Goal: Task Accomplishment & Management: Use online tool/utility

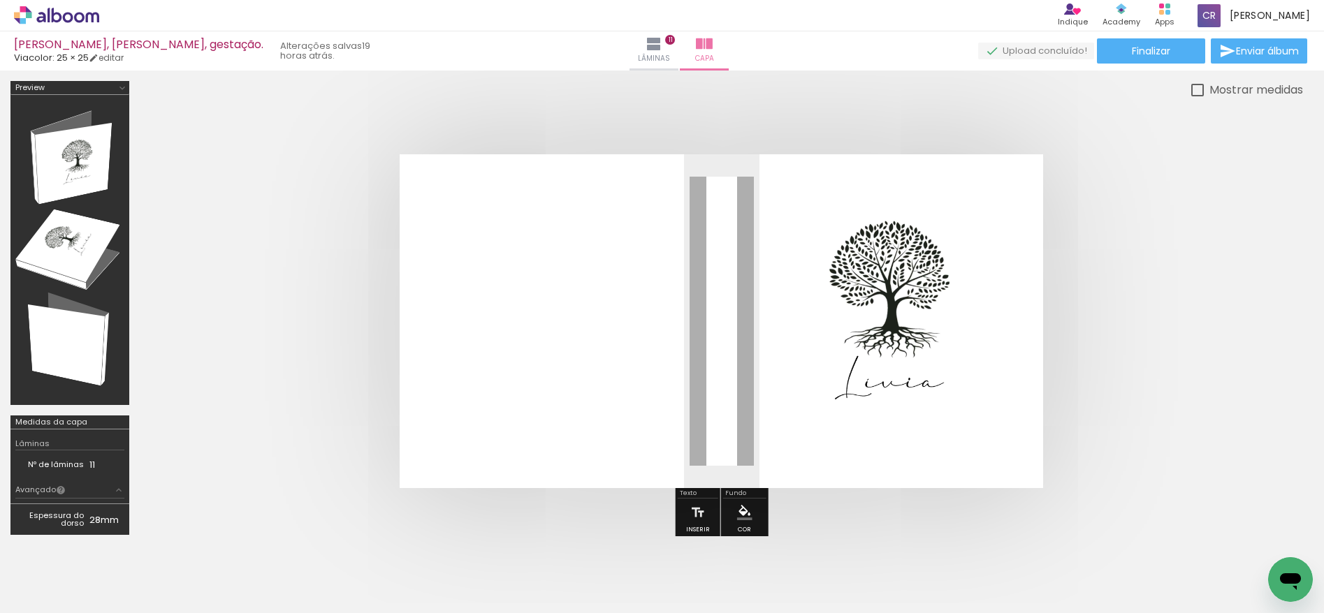
scroll to position [20, 0]
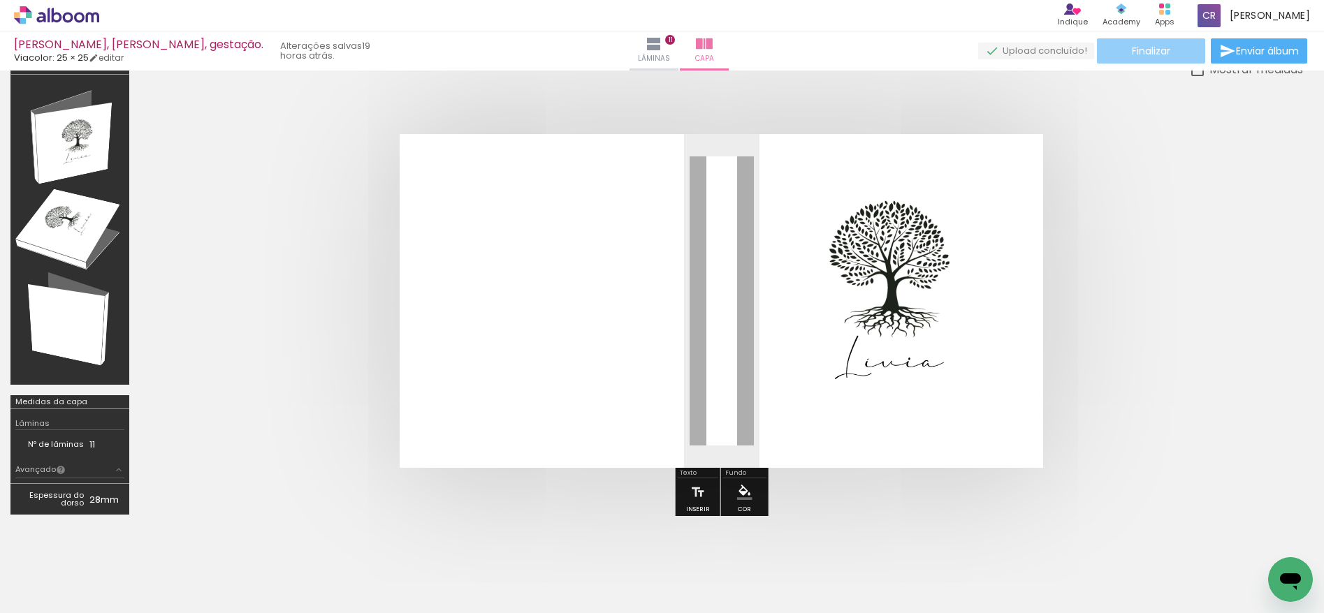
click at [1154, 51] on span "Finalizar" at bounding box center [1151, 51] width 38 height 10
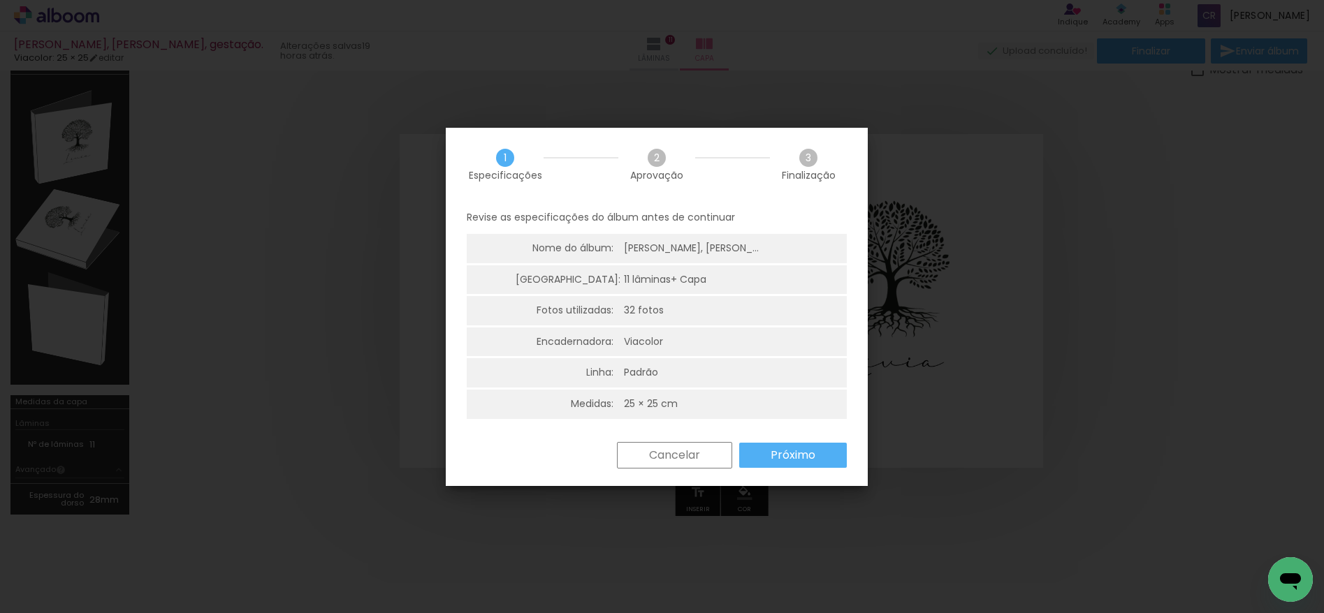
click at [0, 0] on slot "Próximo" at bounding box center [0, 0] width 0 height 0
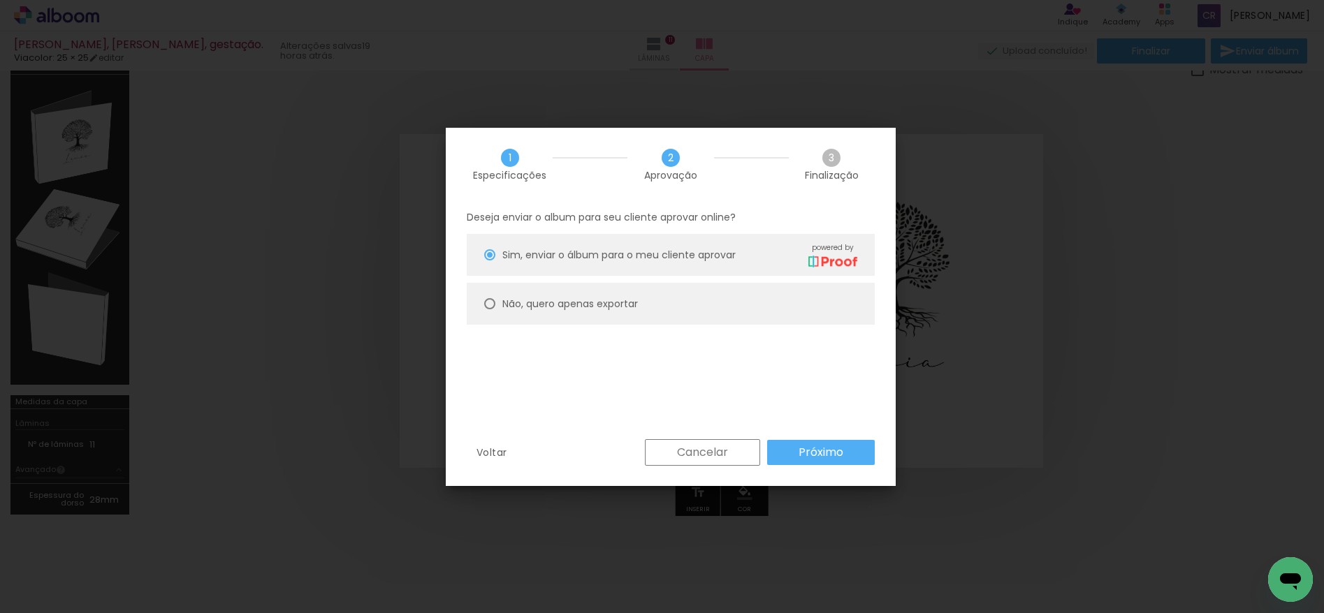
click at [0, 0] on slot "Próximo" at bounding box center [0, 0] width 0 height 0
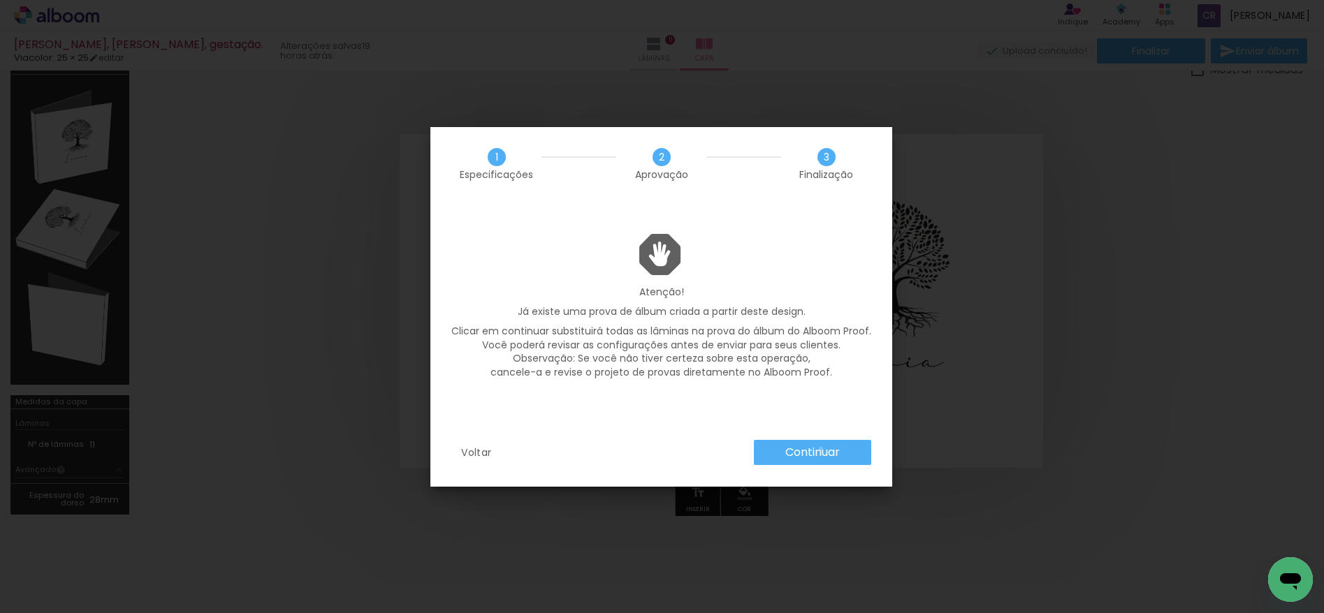
click at [0, 0] on slot "Continuar" at bounding box center [0, 0] width 0 height 0
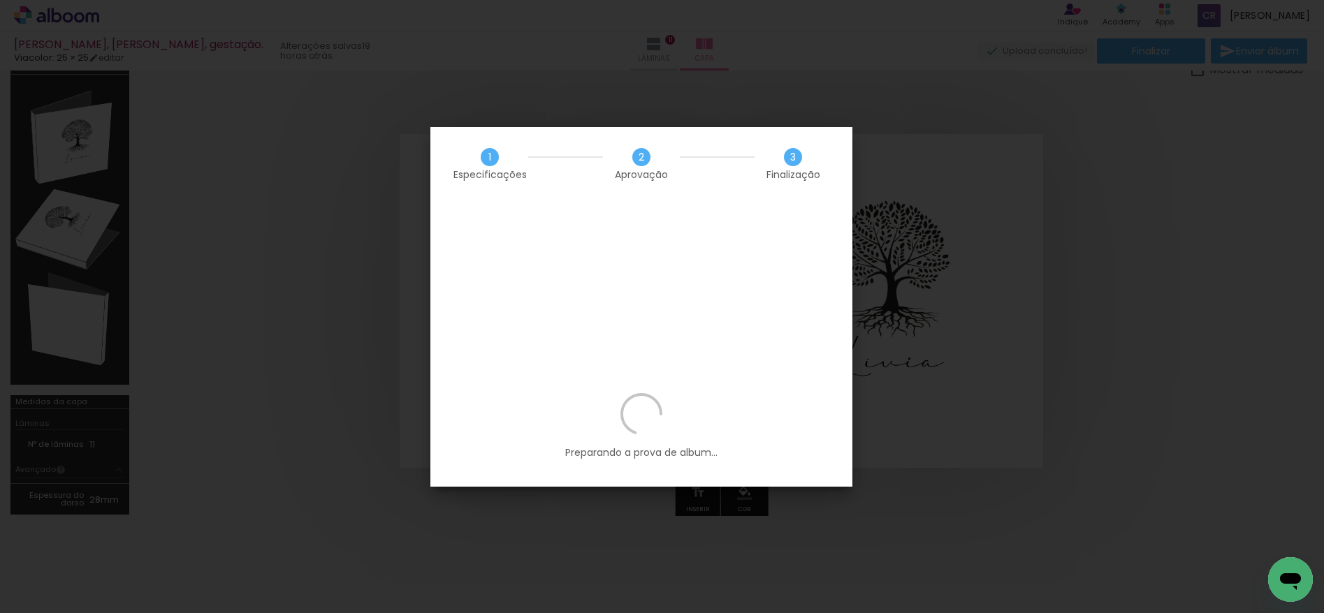
drag, startPoint x: 704, startPoint y: 134, endPoint x: 781, endPoint y: 117, distance: 78.7
click at [817, 115] on body "link( href="../../bower_components/polymer/polymer.html" rel="import" ) picture…" at bounding box center [662, 306] width 1324 height 613
drag, startPoint x: 715, startPoint y: 136, endPoint x: 785, endPoint y: 122, distance: 71.1
click at [785, 122] on body "link( href="../../bower_components/polymer/polymer.html" rel="import" ) picture…" at bounding box center [662, 306] width 1324 height 613
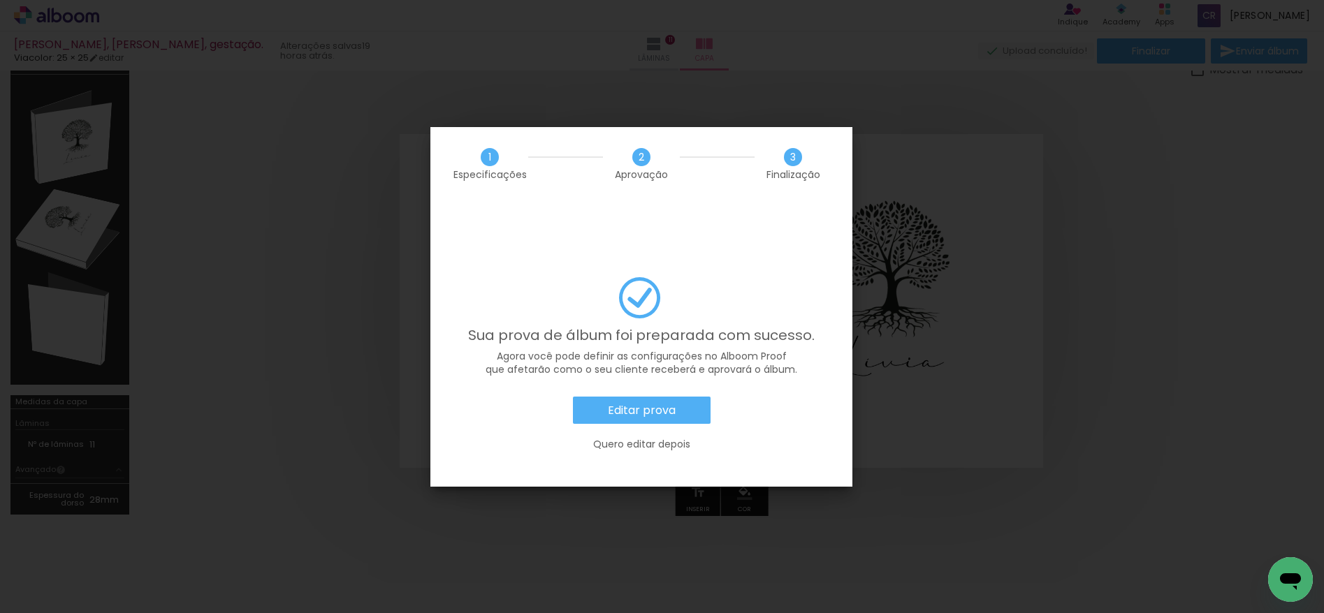
click at [0, 0] on slot "Editar prova" at bounding box center [0, 0] width 0 height 0
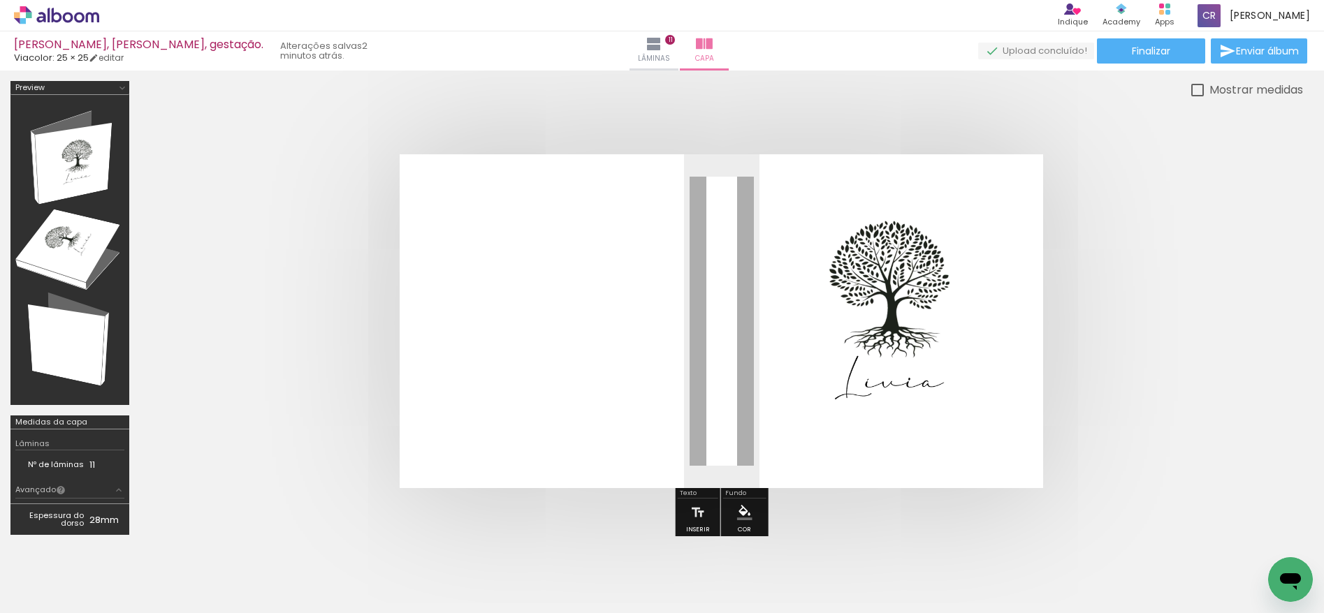
scroll to position [20, 0]
